Goal: Communication & Community: Participate in discussion

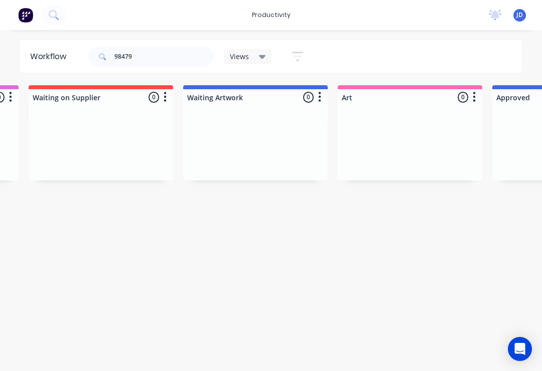
scroll to position [0, 614]
click at [145, 60] on input "98479" at bounding box center [163, 57] width 99 height 20
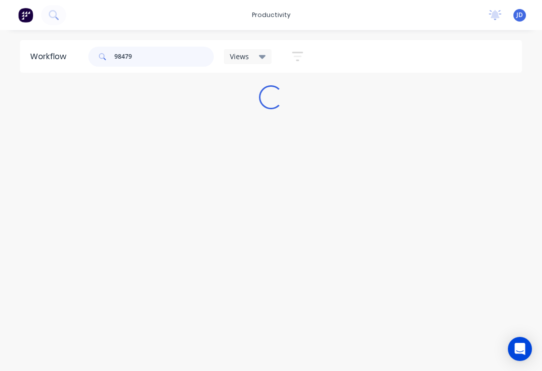
scroll to position [0, 0]
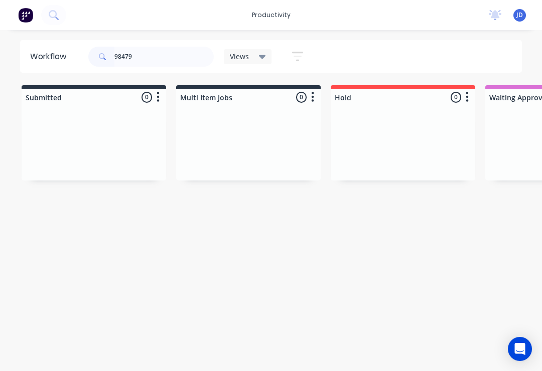
click at [147, 55] on input "98479" at bounding box center [163, 57] width 99 height 20
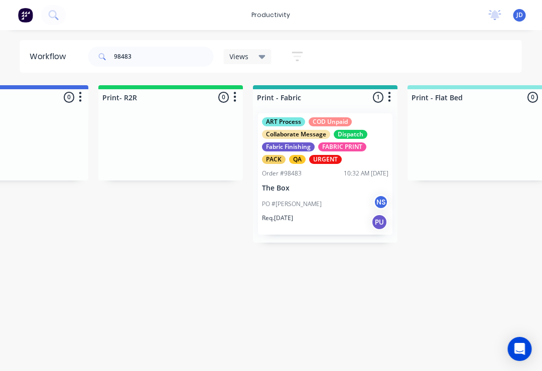
click at [327, 195] on div "PO #Jess NS" at bounding box center [325, 204] width 126 height 19
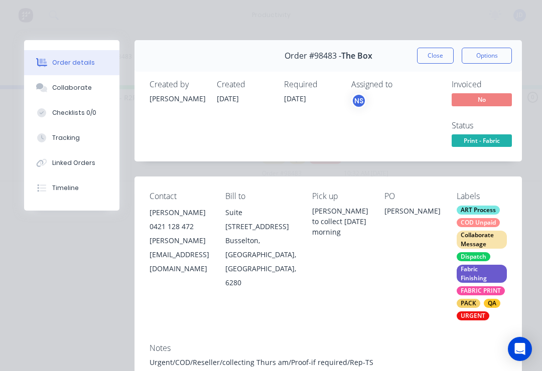
click at [81, 93] on button "Collaborate" at bounding box center [71, 87] width 95 height 25
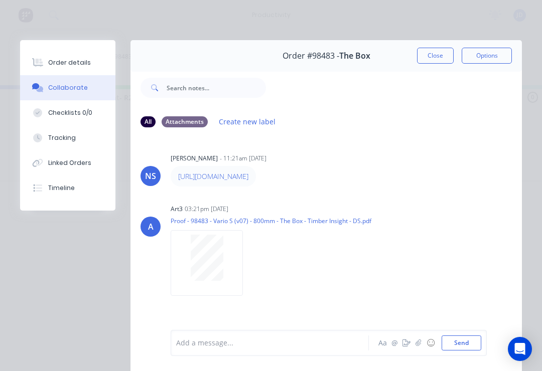
click at [415, 348] on button "button" at bounding box center [418, 343] width 12 height 12
click at [474, 346] on button "Send" at bounding box center [461, 342] width 40 height 15
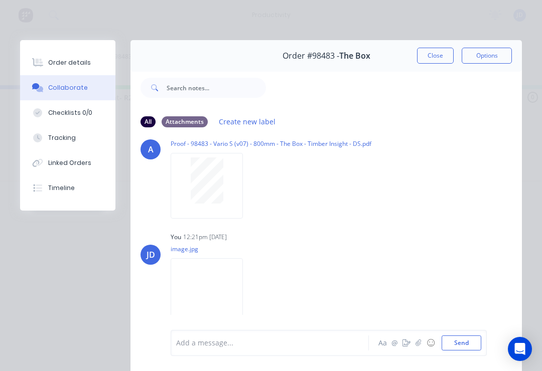
scroll to position [84, 0]
click at [422, 344] on button "button" at bounding box center [418, 343] width 12 height 12
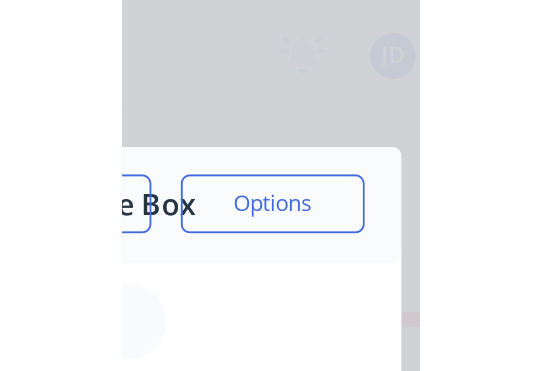
scroll to position [0, 1159]
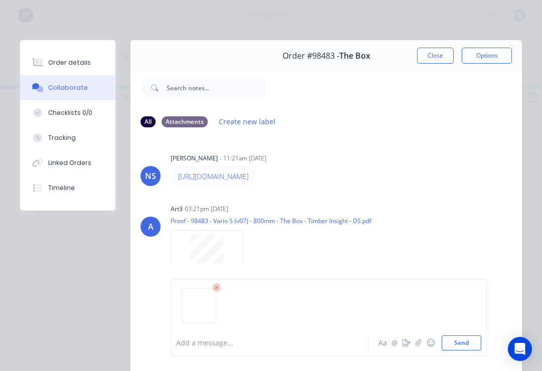
click at [479, 340] on button "Send" at bounding box center [461, 342] width 40 height 15
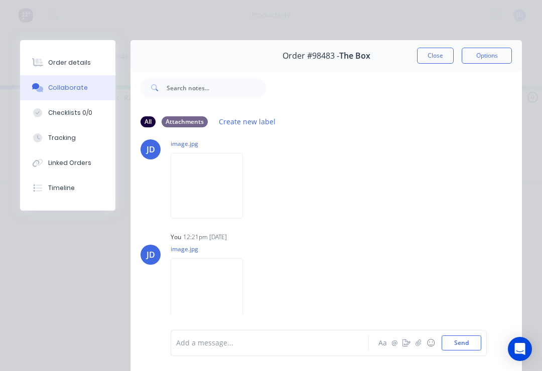
scroll to position [194, 0]
click at [430, 60] on button "Close" at bounding box center [435, 56] width 37 height 16
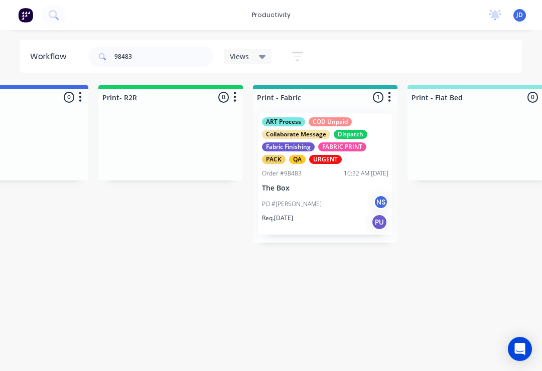
click at [316, 181] on div "ART Process COD Unpaid Collaborate Message Dispatch Fabric Finishing FABRIC PRI…" at bounding box center [325, 173] width 134 height 121
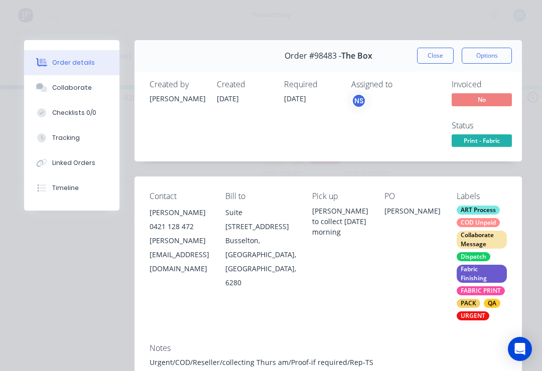
click at [78, 88] on div "Collaborate" at bounding box center [72, 87] width 40 height 9
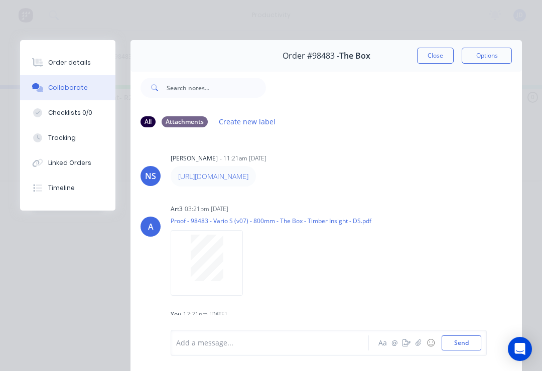
scroll to position [0, 0]
click at [74, 61] on div "Order details" at bounding box center [69, 62] width 43 height 9
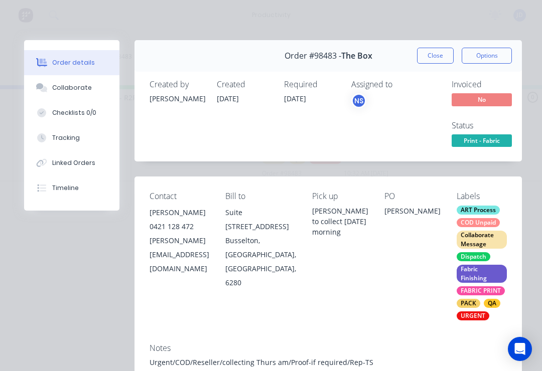
click at [436, 55] on button "Close" at bounding box center [435, 56] width 37 height 16
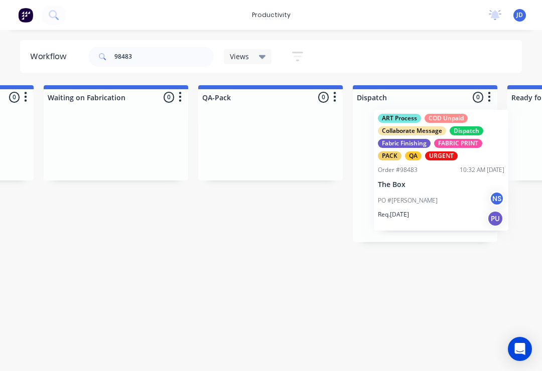
scroll to position [0, 2451]
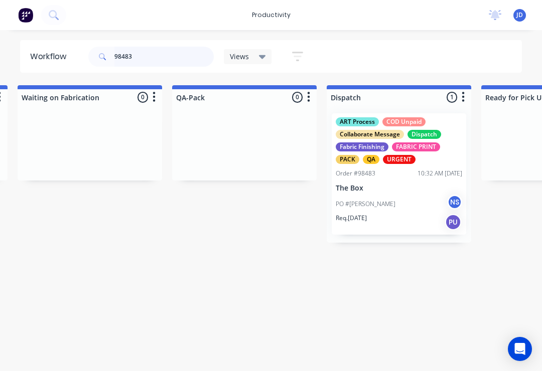
click at [152, 65] on input "98483" at bounding box center [163, 57] width 99 height 20
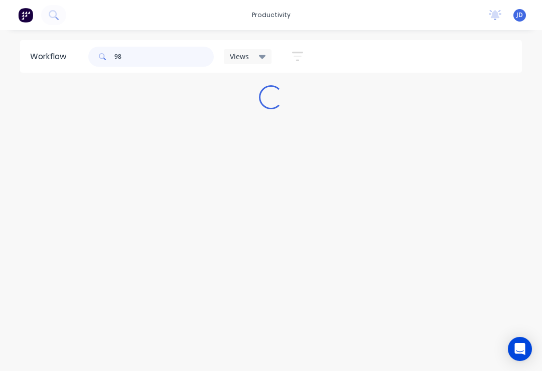
scroll to position [0, 0]
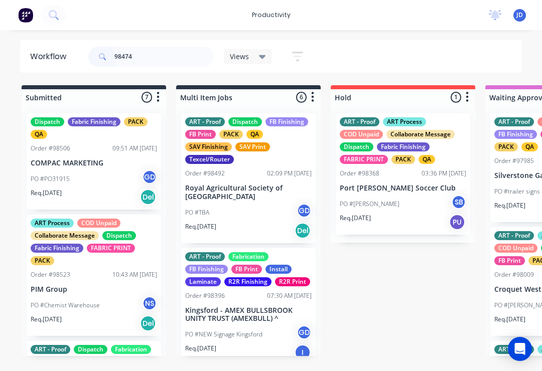
click at [143, 66] on input "98474" at bounding box center [163, 57] width 99 height 20
type input "98474"
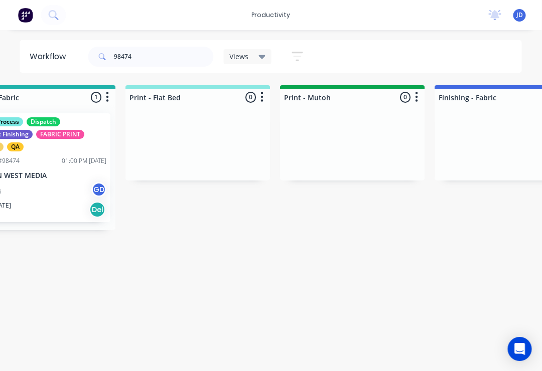
scroll to position [0, 1361]
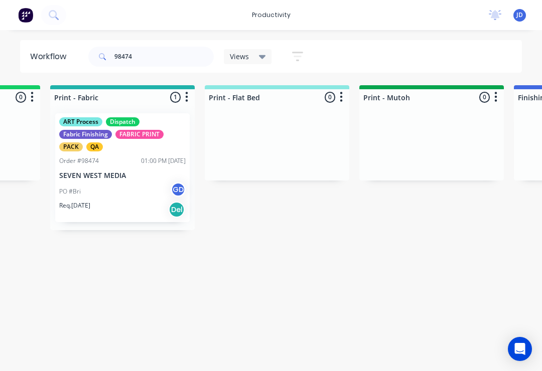
click at [139, 192] on div "PO #Bri GD" at bounding box center [122, 191] width 126 height 19
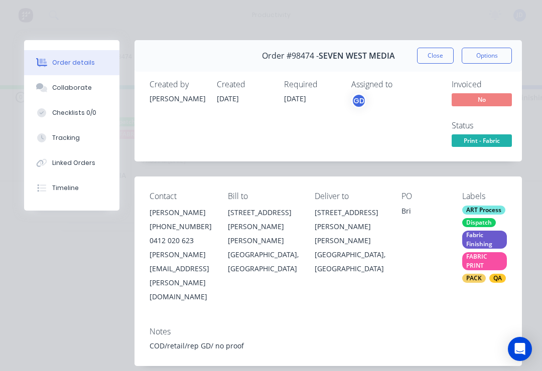
click at [84, 92] on div "Collaborate" at bounding box center [72, 87] width 40 height 9
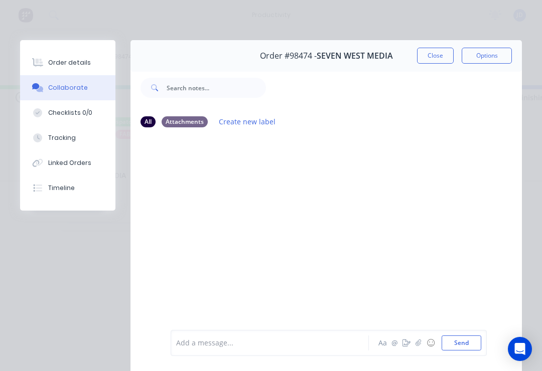
click at [414, 347] on button "button" at bounding box center [418, 343] width 12 height 12
click at [479, 341] on button "Send" at bounding box center [461, 342] width 40 height 15
click at [419, 346] on icon "button" at bounding box center [418, 342] width 6 height 7
click at [476, 335] on button "Send" at bounding box center [461, 342] width 40 height 15
click at [205, 344] on div at bounding box center [273, 343] width 192 height 11
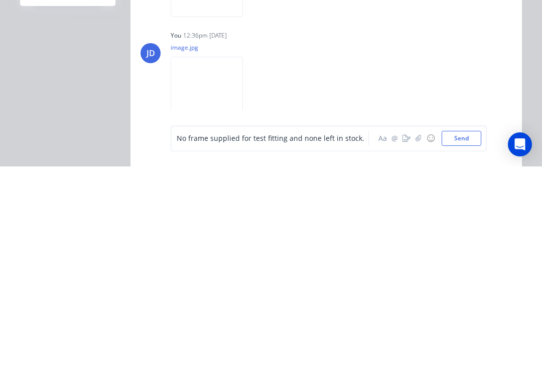
scroll to position [23, 0]
click at [466, 335] on button "Send" at bounding box center [461, 342] width 40 height 15
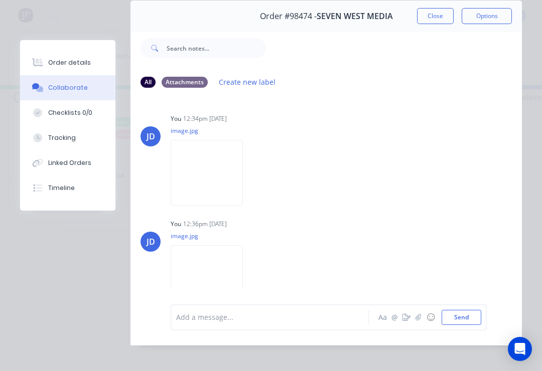
scroll to position [17, 0]
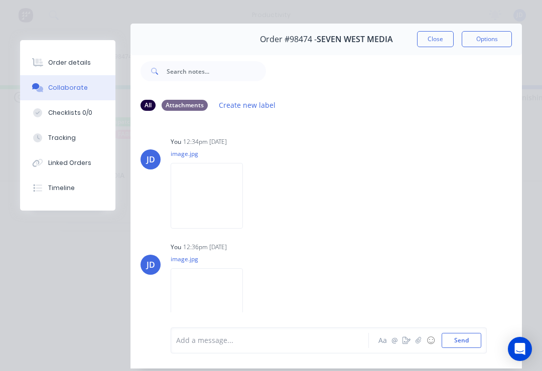
click at [437, 37] on button "Close" at bounding box center [435, 39] width 37 height 16
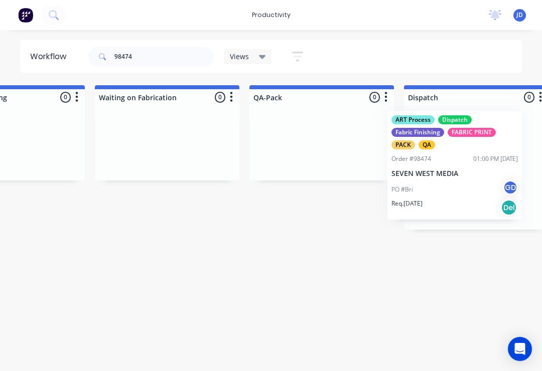
scroll to position [0, 2416]
